Goal: Information Seeking & Learning: Find contact information

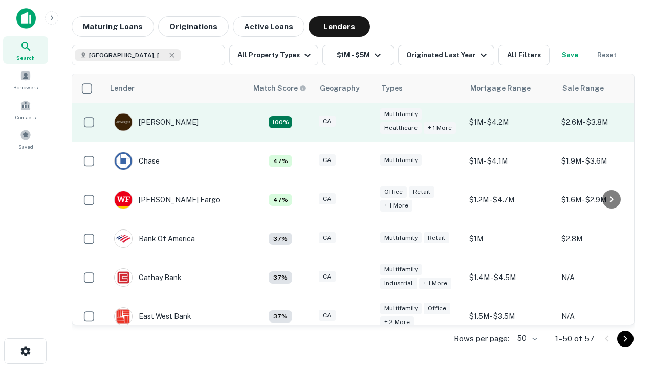
click at [363, 122] on div "CA" at bounding box center [344, 123] width 51 height 14
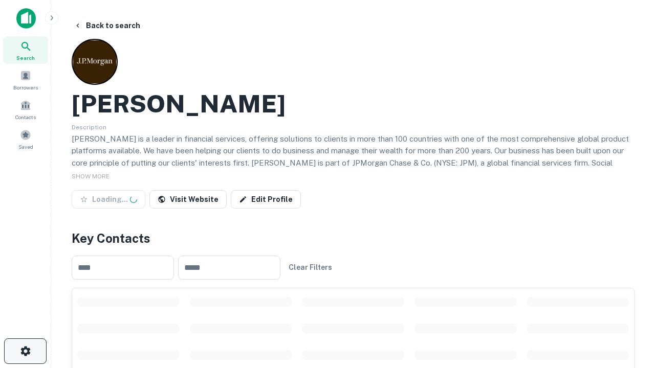
click at [25, 351] on icon "button" at bounding box center [25, 351] width 12 height 12
